Goal: Check status: Check status

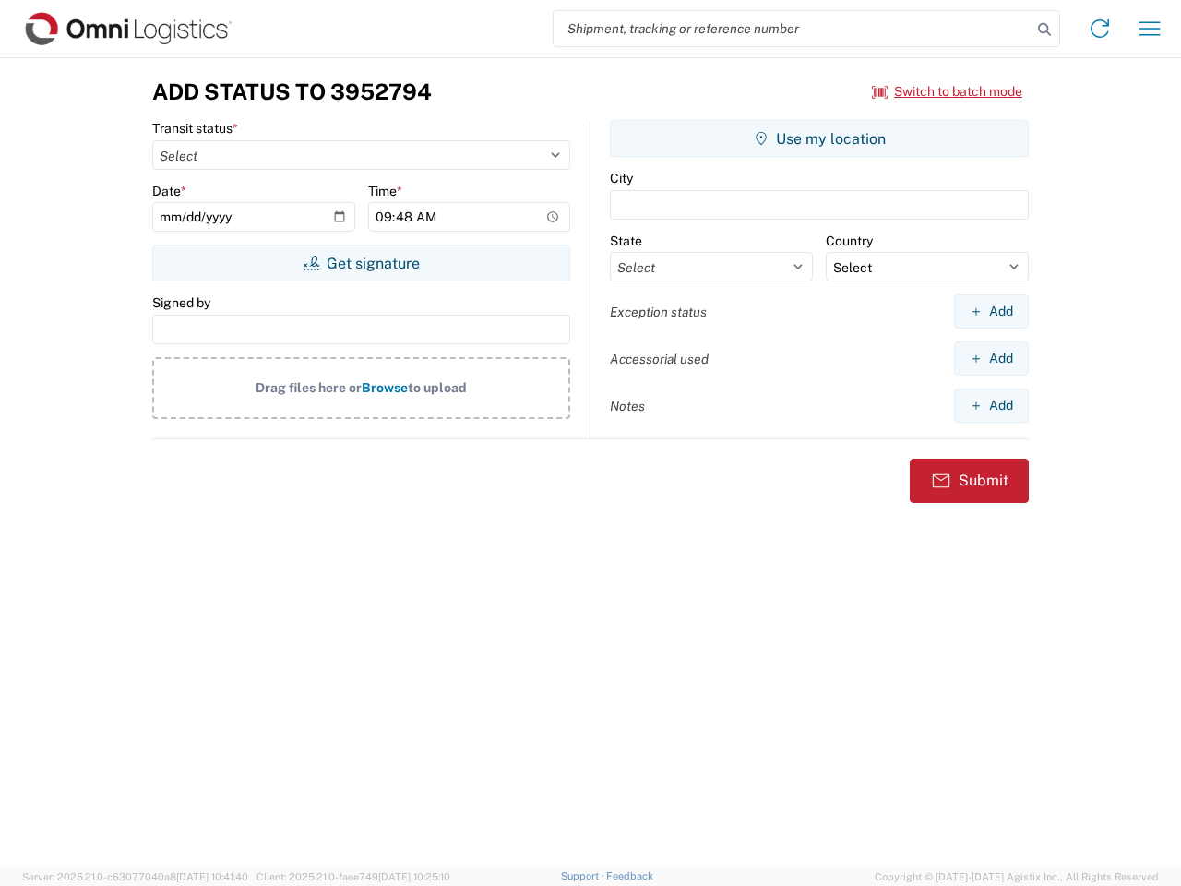
click at [793, 29] on input "search" at bounding box center [793, 28] width 478 height 35
click at [1045, 30] on icon at bounding box center [1045, 30] width 26 height 26
click at [1100, 29] on icon at bounding box center [1100, 29] width 30 height 30
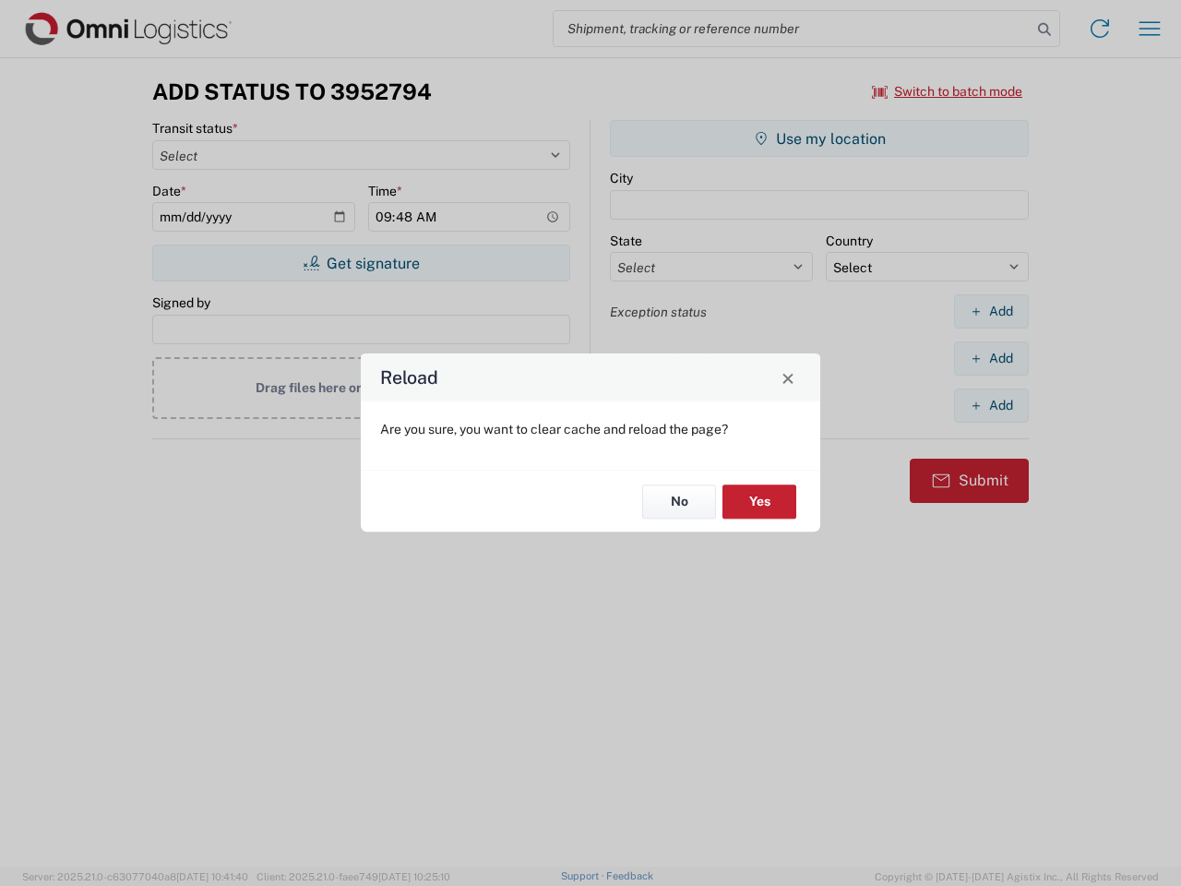
click at [1150, 29] on div "Reload Are you sure, you want to clear cache and reload the page? No Yes" at bounding box center [590, 443] width 1181 height 886
click at [948, 91] on div "Reload Are you sure, you want to clear cache and reload the page? No Yes" at bounding box center [590, 443] width 1181 height 886
click at [361, 263] on div "Reload Are you sure, you want to clear cache and reload the page? No Yes" at bounding box center [590, 443] width 1181 height 886
click at [820, 138] on div "Reload Are you sure, you want to clear cache and reload the page? No Yes" at bounding box center [590, 443] width 1181 height 886
click at [991, 311] on div "Reload Are you sure, you want to clear cache and reload the page? No Yes" at bounding box center [590, 443] width 1181 height 886
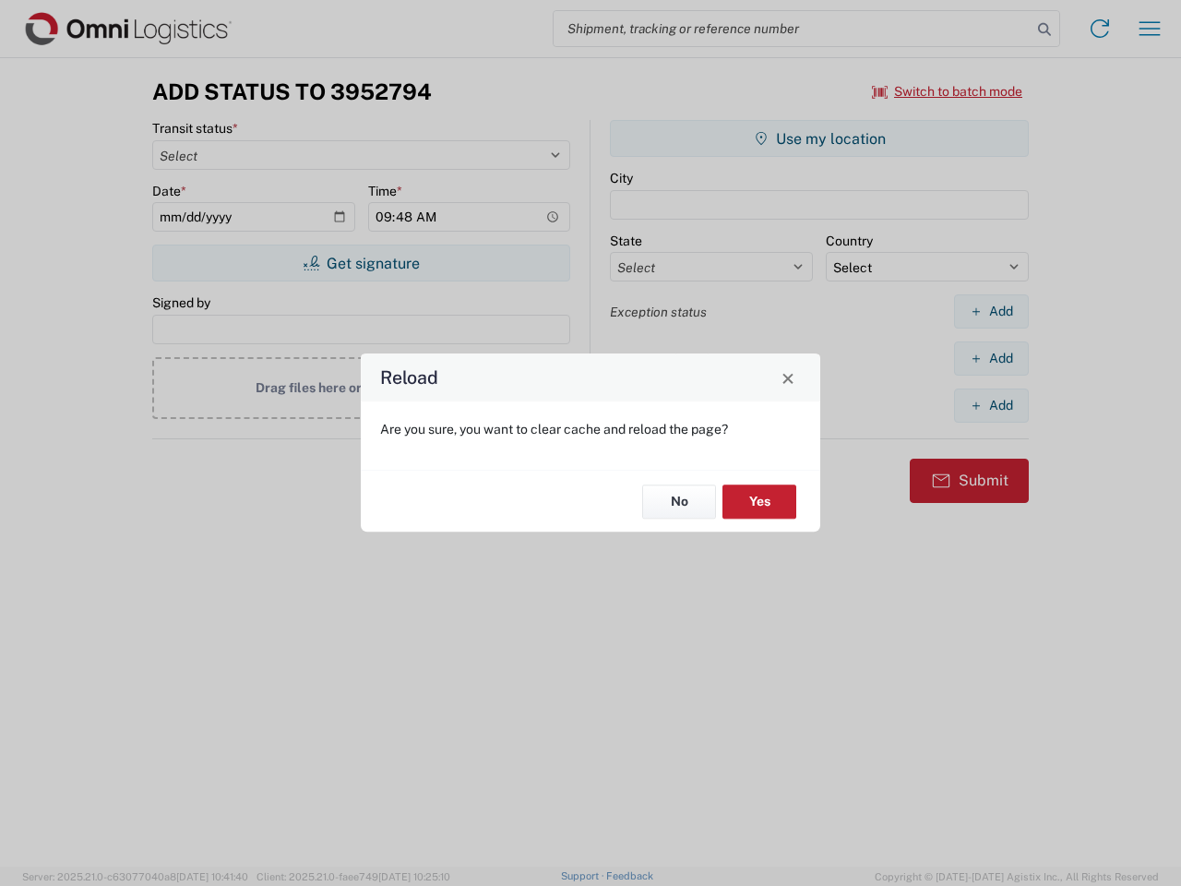
click at [991, 358] on div "Reload Are you sure, you want to clear cache and reload the page? No Yes" at bounding box center [590, 443] width 1181 height 886
click at [991, 405] on div "Reload Are you sure, you want to clear cache and reload the page? No Yes" at bounding box center [590, 443] width 1181 height 886
